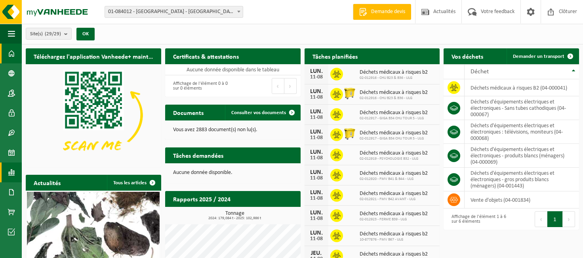
click at [7, 172] on link "Rapports" at bounding box center [11, 172] width 22 height 20
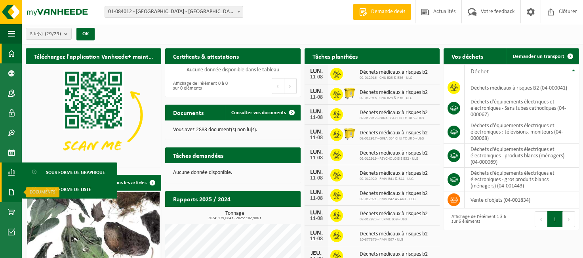
click at [13, 193] on span at bounding box center [11, 192] width 7 height 20
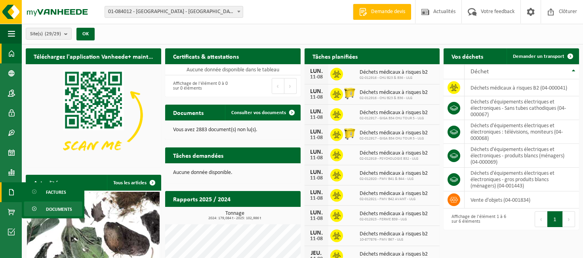
click at [42, 206] on link "Documents" at bounding box center [53, 208] width 59 height 15
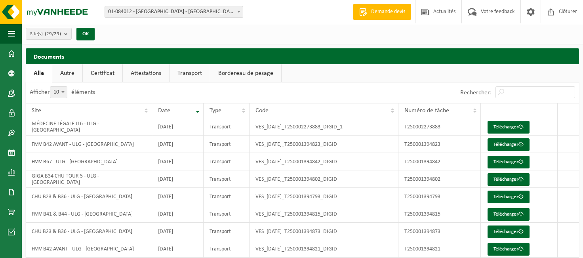
click at [150, 74] on link "Attestations" at bounding box center [146, 73] width 46 height 18
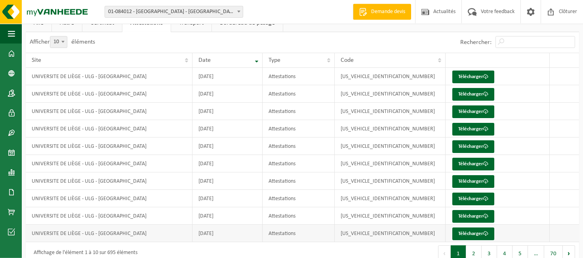
scroll to position [63, 0]
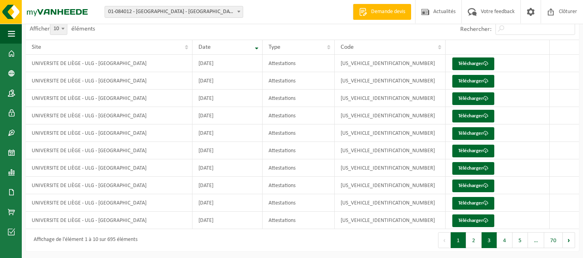
click at [488, 238] on button "3" at bounding box center [488, 240] width 15 height 16
click at [473, 220] on link "Télécharger" at bounding box center [473, 220] width 42 height 13
click at [473, 240] on button "2" at bounding box center [473, 240] width 15 height 16
click at [465, 169] on link "Télécharger" at bounding box center [473, 168] width 42 height 13
click at [463, 237] on button "1" at bounding box center [457, 240] width 15 height 16
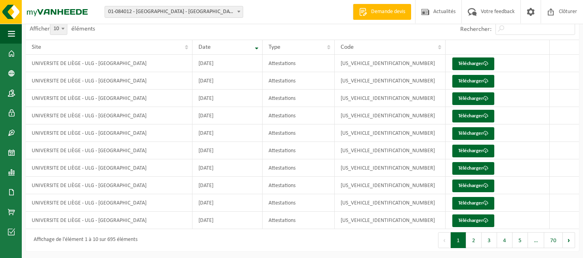
click at [465, 221] on link "Télécharger" at bounding box center [473, 220] width 42 height 13
click at [11, 191] on span at bounding box center [11, 192] width 7 height 20
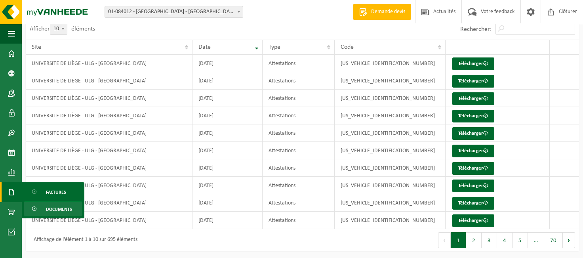
click at [51, 211] on span "Documents" at bounding box center [59, 208] width 26 height 15
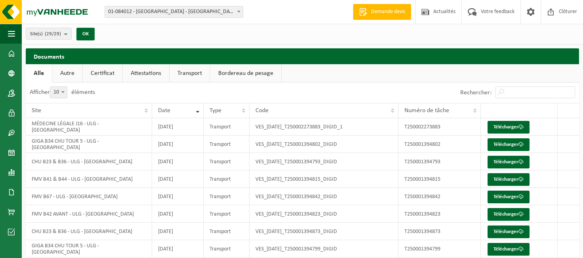
click at [102, 73] on link "Certificat" at bounding box center [103, 73] width 40 height 18
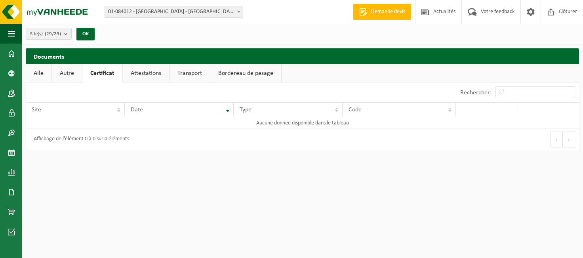
click at [193, 72] on link "Transport" at bounding box center [189, 73] width 40 height 18
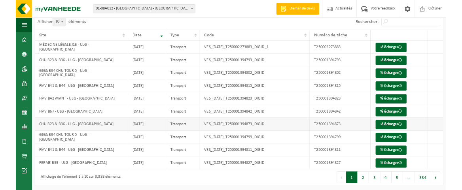
scroll to position [63, 0]
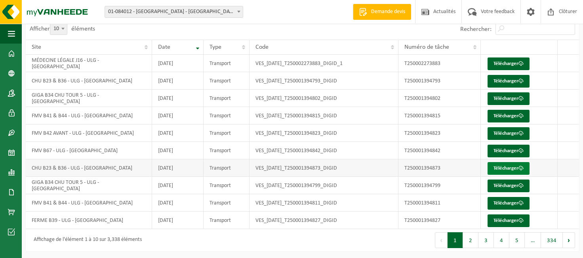
click at [516, 167] on link "Télécharger" at bounding box center [508, 168] width 42 height 13
click at [487, 236] on button "3" at bounding box center [485, 240] width 15 height 16
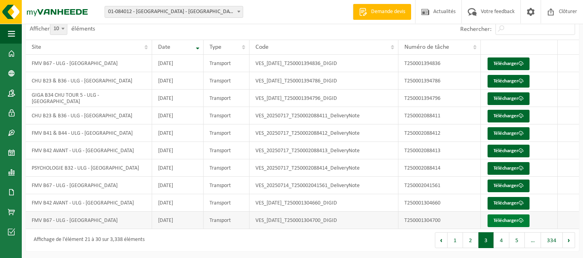
click at [506, 222] on link "Télécharger" at bounding box center [508, 220] width 42 height 13
click at [497, 98] on link "Télécharger" at bounding box center [508, 98] width 42 height 13
click at [505, 189] on link "Télécharger" at bounding box center [508, 185] width 42 height 13
click at [506, 63] on link "Télécharger" at bounding box center [508, 63] width 42 height 13
click at [474, 239] on button "2" at bounding box center [470, 240] width 15 height 16
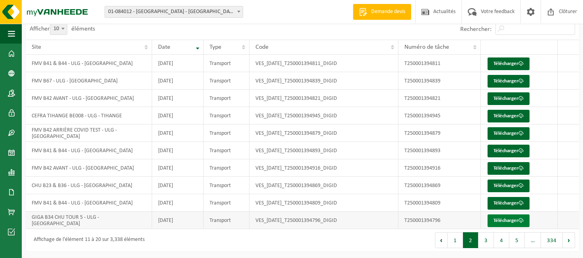
click at [504, 221] on link "Télécharger" at bounding box center [508, 220] width 42 height 13
click at [494, 165] on link "Télécharger" at bounding box center [508, 168] width 42 height 13
click at [501, 135] on link "Télécharger" at bounding box center [508, 133] width 42 height 13
click at [500, 98] on link "Télécharger" at bounding box center [508, 98] width 42 height 13
click at [503, 80] on link "Télécharger" at bounding box center [508, 81] width 42 height 13
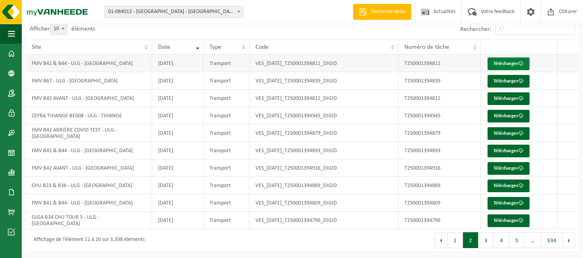
click at [515, 63] on link "Télécharger" at bounding box center [508, 63] width 42 height 13
click at [457, 239] on button "1" at bounding box center [454, 240] width 15 height 16
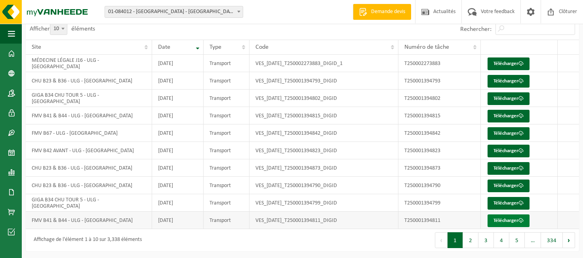
click at [508, 221] on link "Télécharger" at bounding box center [508, 220] width 42 height 13
click at [497, 203] on link "Télécharger" at bounding box center [508, 203] width 42 height 13
click at [516, 188] on link "Télécharger" at bounding box center [508, 185] width 42 height 13
click at [510, 166] on link "Télécharger" at bounding box center [508, 168] width 42 height 13
click at [507, 218] on link "Télécharger" at bounding box center [508, 220] width 42 height 13
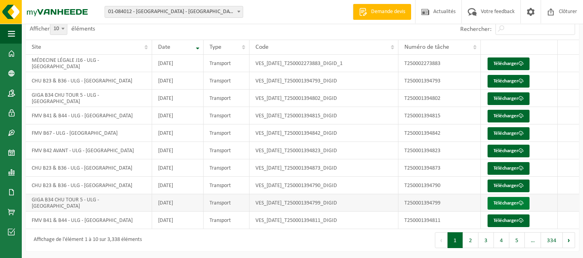
click at [509, 201] on link "Télécharger" at bounding box center [508, 203] width 42 height 13
click at [497, 184] on link "Télécharger" at bounding box center [508, 185] width 42 height 13
click at [501, 165] on link "Télécharger" at bounding box center [508, 168] width 42 height 13
click at [493, 149] on link "Télécharger" at bounding box center [508, 150] width 42 height 13
click at [497, 129] on link "Télécharger" at bounding box center [508, 133] width 42 height 13
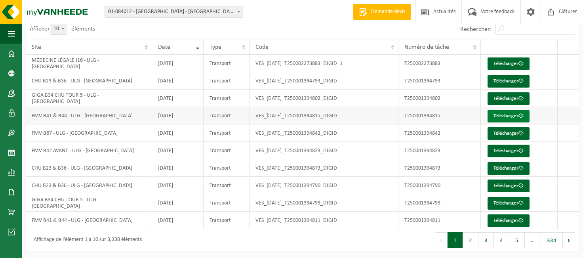
click at [498, 114] on link "Télécharger" at bounding box center [508, 116] width 42 height 13
click at [496, 101] on link "Télécharger" at bounding box center [508, 98] width 42 height 13
click at [496, 79] on link "Télécharger" at bounding box center [508, 81] width 42 height 13
click at [508, 64] on link "Télécharger" at bounding box center [508, 63] width 42 height 13
